Goal: Transaction & Acquisition: Purchase product/service

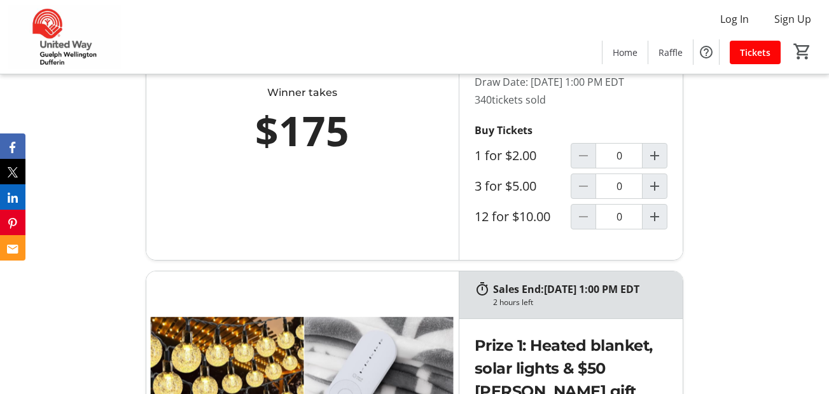
scroll to position [661, 0]
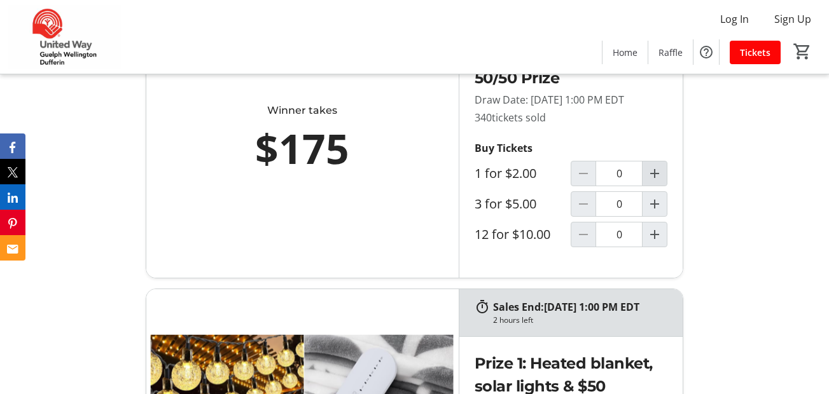
click at [651, 181] on mat-icon "Increment by one" at bounding box center [654, 173] width 15 height 15
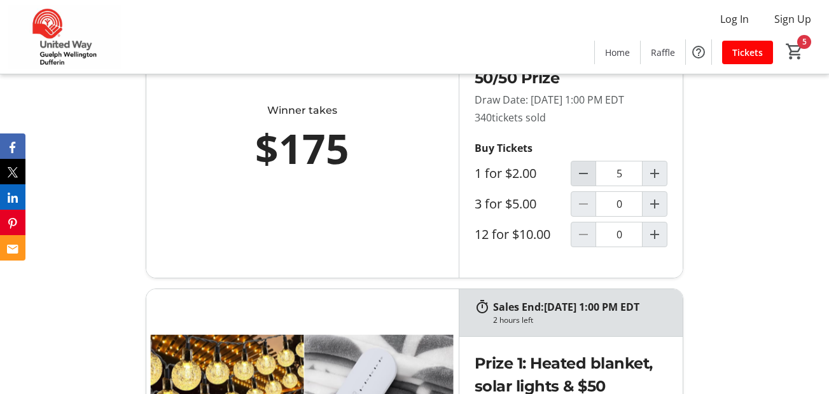
click at [579, 181] on mat-icon "Decrement by one" at bounding box center [583, 173] width 15 height 15
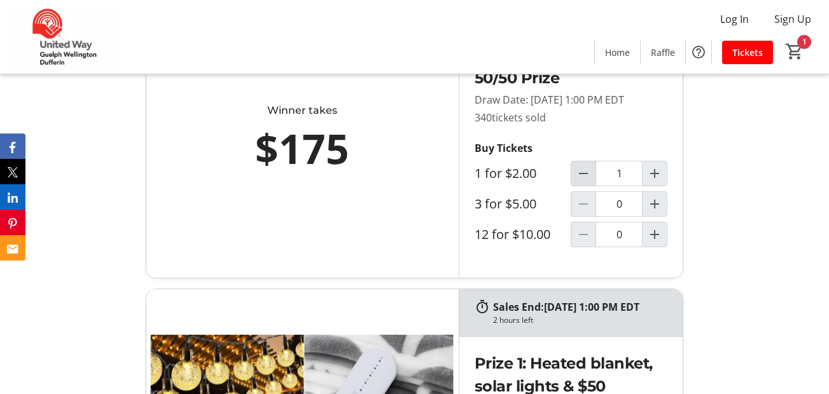
type input "0"
click at [653, 212] on mat-icon "Increment by one" at bounding box center [654, 204] width 15 height 15
type input "1"
click at [649, 181] on mat-icon "Increment by one" at bounding box center [654, 173] width 15 height 15
type input "1"
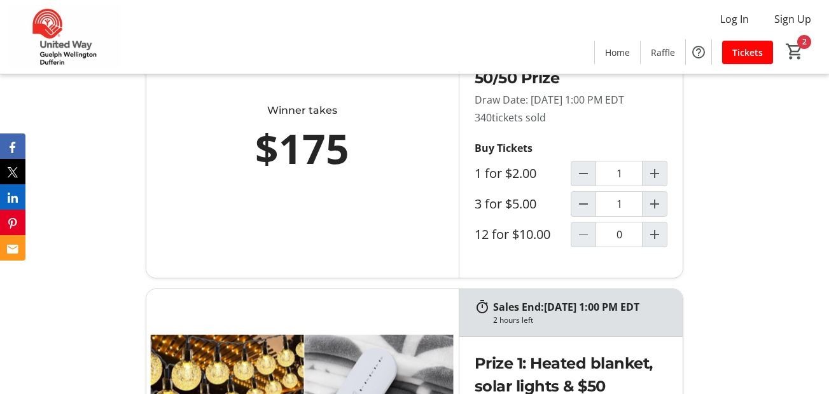
scroll to position [712, 0]
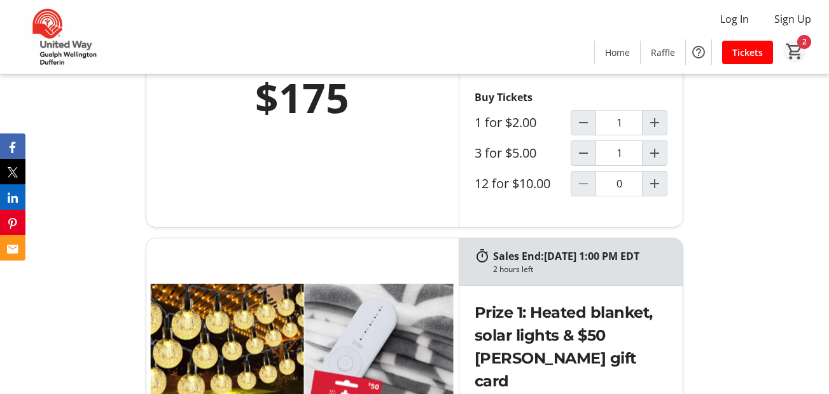
click at [795, 43] on mat-icon "2" at bounding box center [794, 51] width 19 height 19
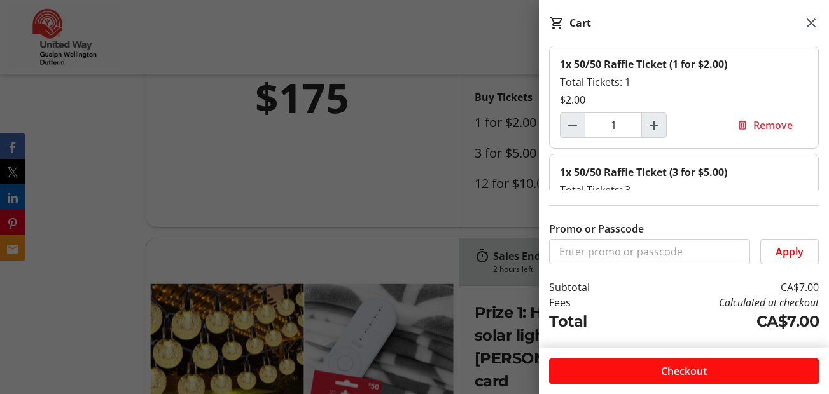
click at [668, 366] on span "Checkout" at bounding box center [684, 371] width 46 height 15
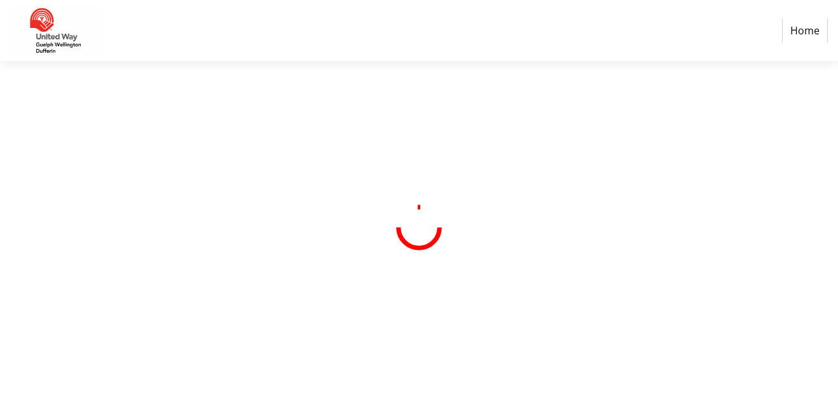
select select "CA"
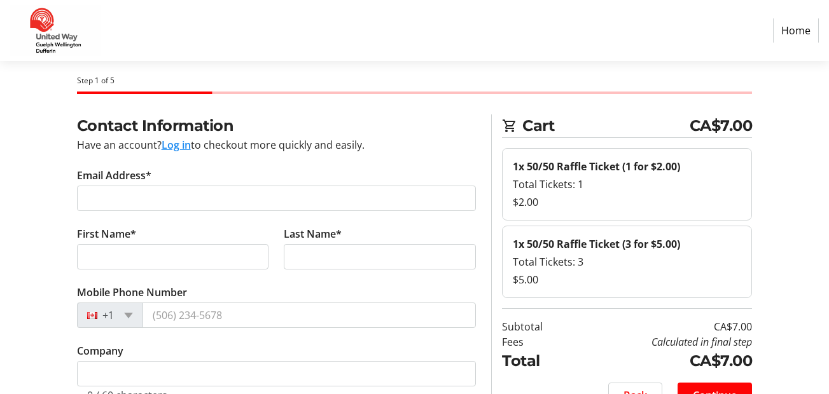
scroll to position [25, 0]
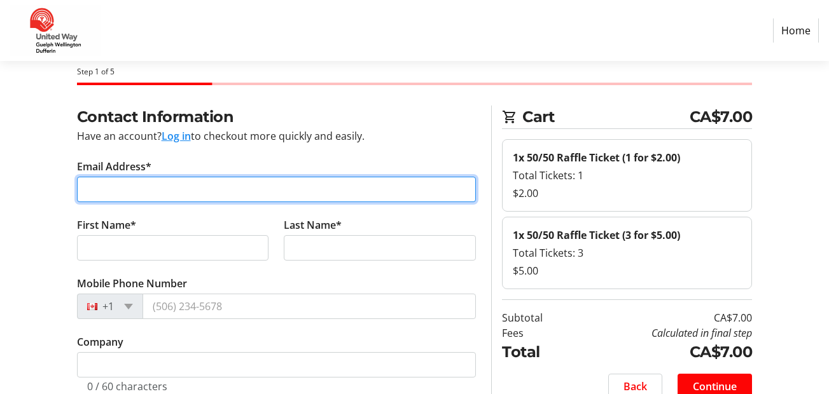
click at [109, 191] on input "Email Address*" at bounding box center [276, 189] width 399 height 25
type input "[EMAIL_ADDRESS][DOMAIN_NAME]"
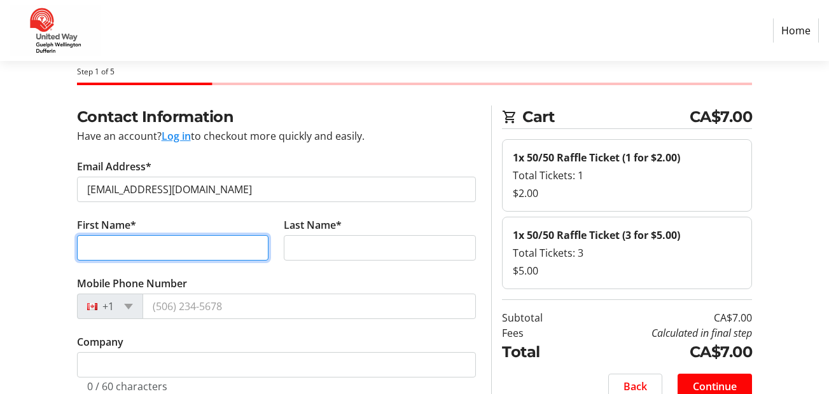
type input "[PERSON_NAME]"
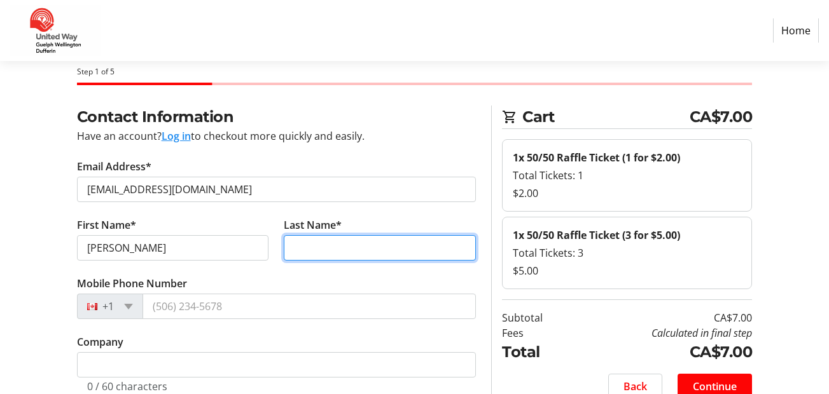
type input "[PERSON_NAME]"
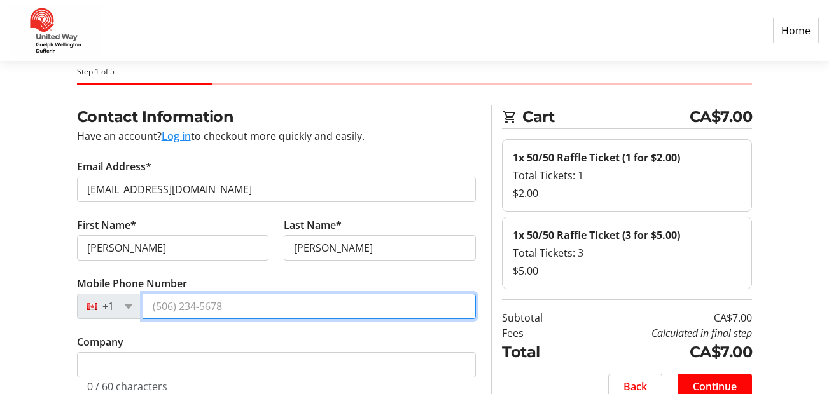
type input "[PHONE_NUMBER]"
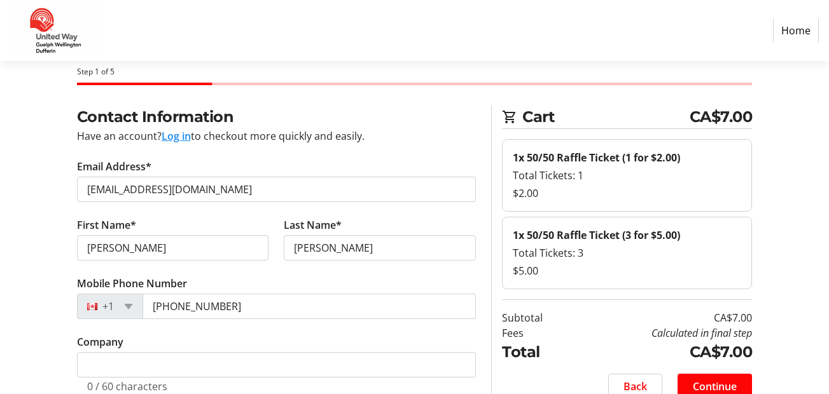
type input "[STREET_ADDRESS]"
type input "2nd Floor Clerks Department"
type input "Guelph"
select select "ON"
type input "N1H 3T9"
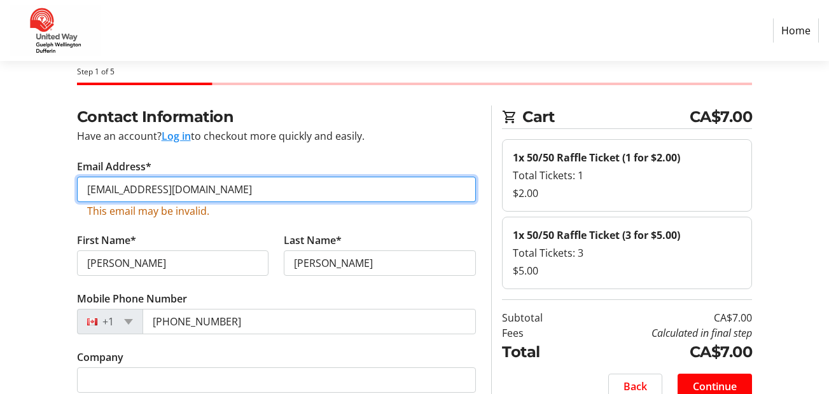
click at [179, 190] on input "[EMAIL_ADDRESS][DOMAIN_NAME]" at bounding box center [276, 189] width 399 height 25
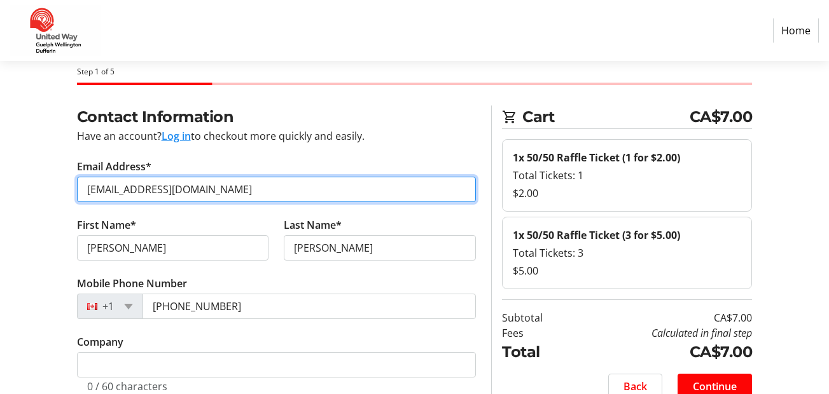
type input "[EMAIL_ADDRESS][DOMAIN_NAME]"
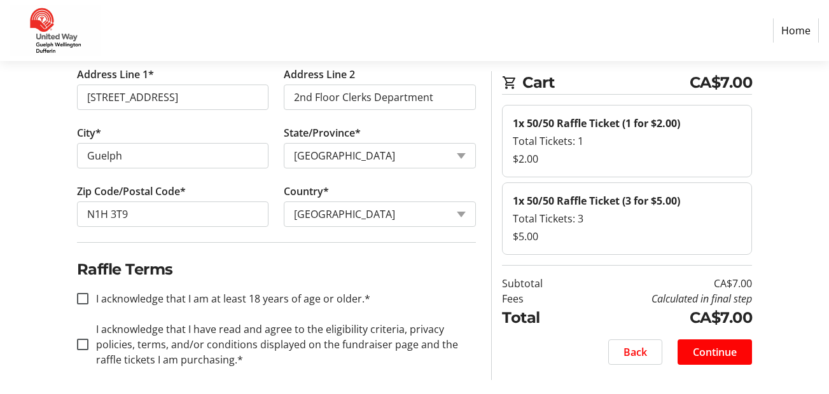
scroll to position [411, 0]
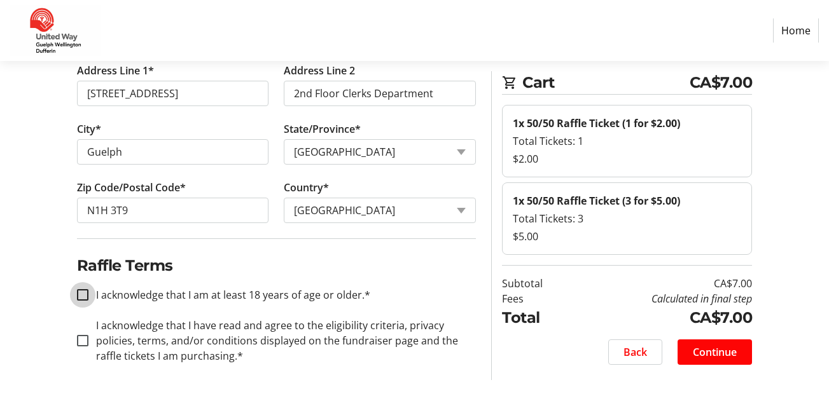
click at [80, 293] on input "I acknowledge that I am at least 18 years of age or older.*" at bounding box center [82, 294] width 11 height 11
checkbox input "true"
click at [83, 338] on input "I acknowledge that I have read and agree to the eligibility criteria, privacy p…" at bounding box center [82, 340] width 11 height 11
checkbox input "true"
click at [710, 350] on span "Continue" at bounding box center [715, 352] width 44 height 15
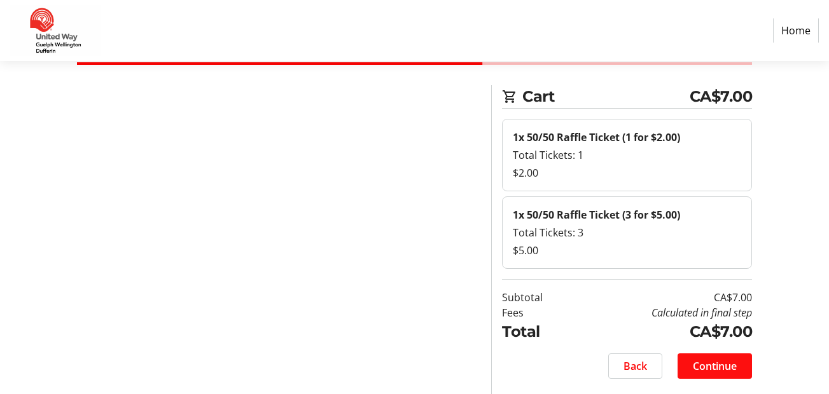
scroll to position [46, 0]
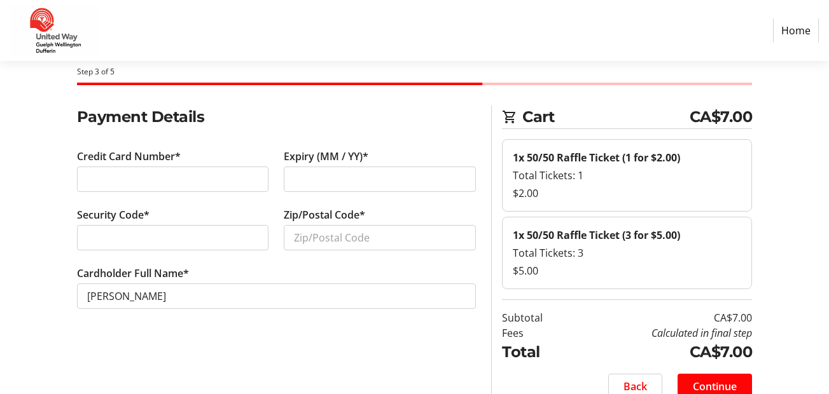
scroll to position [46, 0]
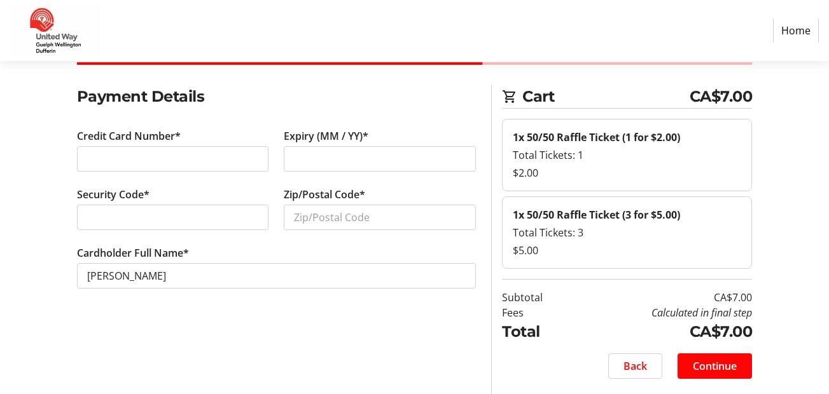
click at [305, 352] on div "Payment Details Credit Card Number* Expiry (MM / YY)* Security Code* Zip/Postal…" at bounding box center [276, 239] width 415 height 309
